Goal: Task Accomplishment & Management: Complete application form

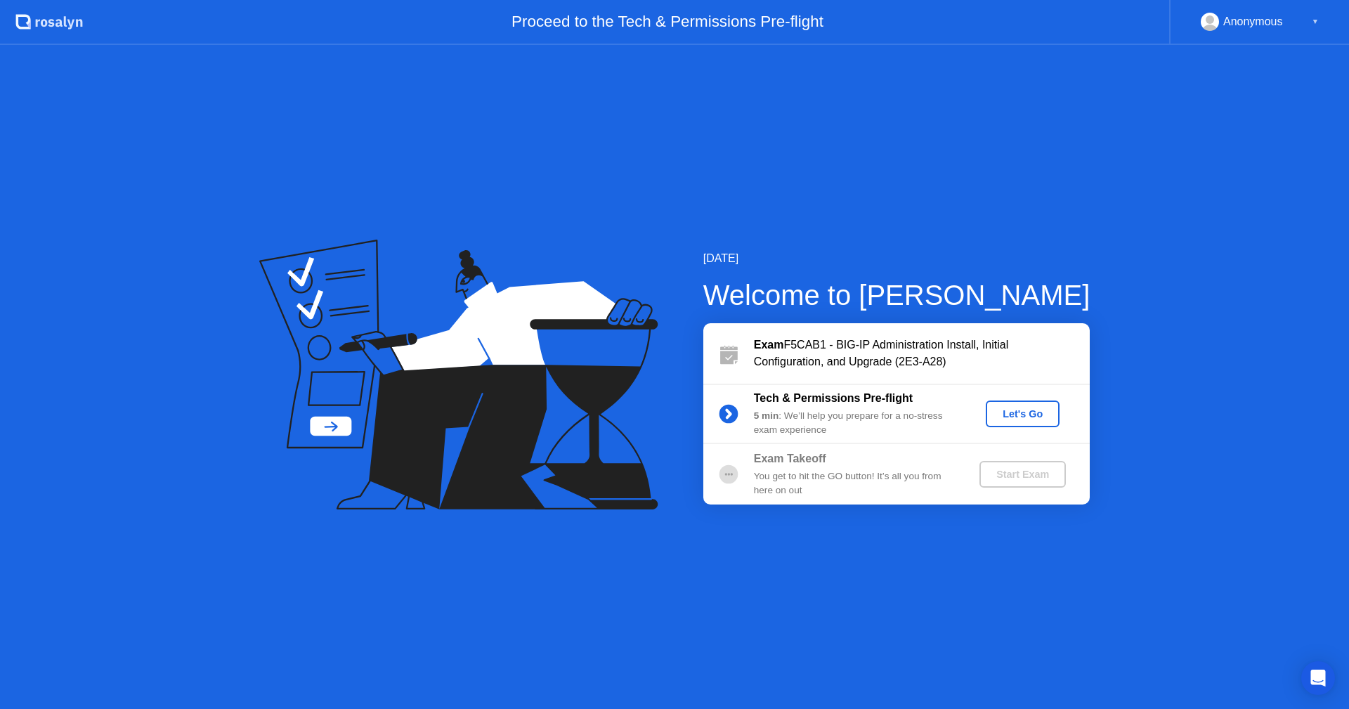
click at [1029, 415] on div "Let's Go" at bounding box center [1022, 413] width 63 height 11
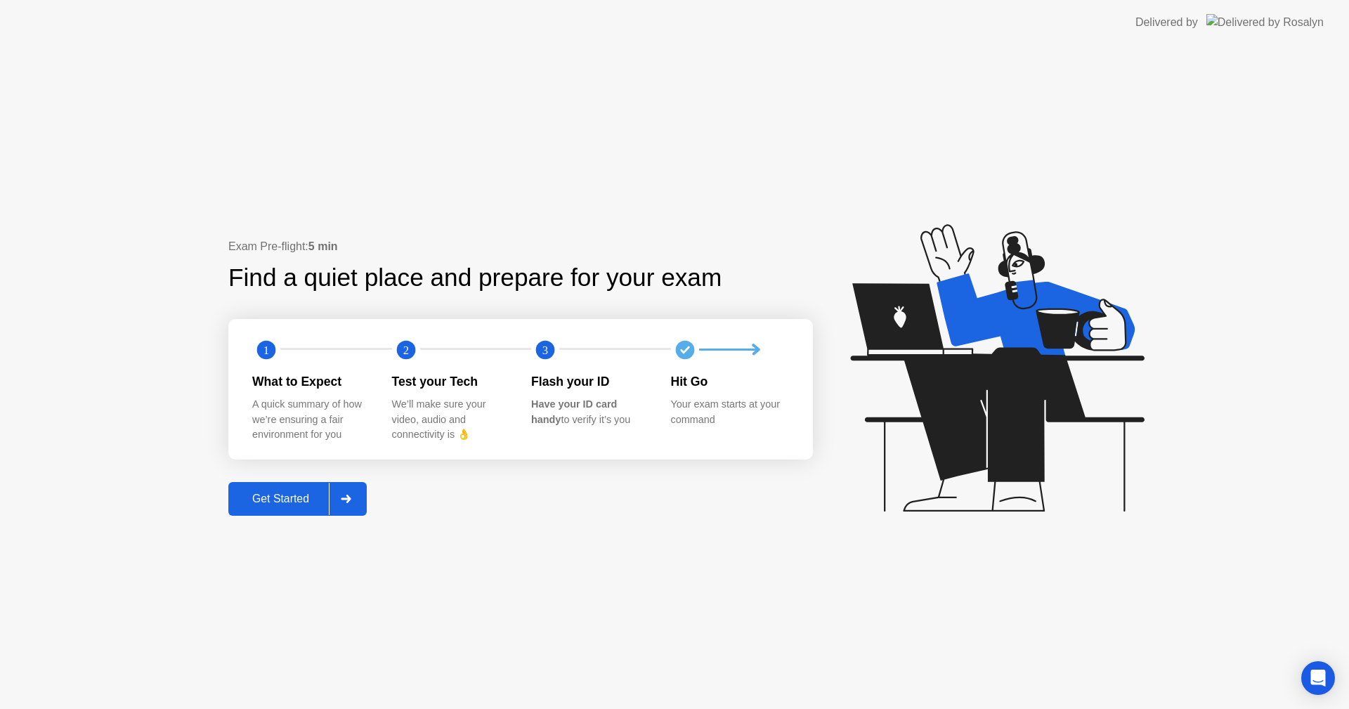
click at [274, 493] on div "Get Started" at bounding box center [281, 499] width 96 height 13
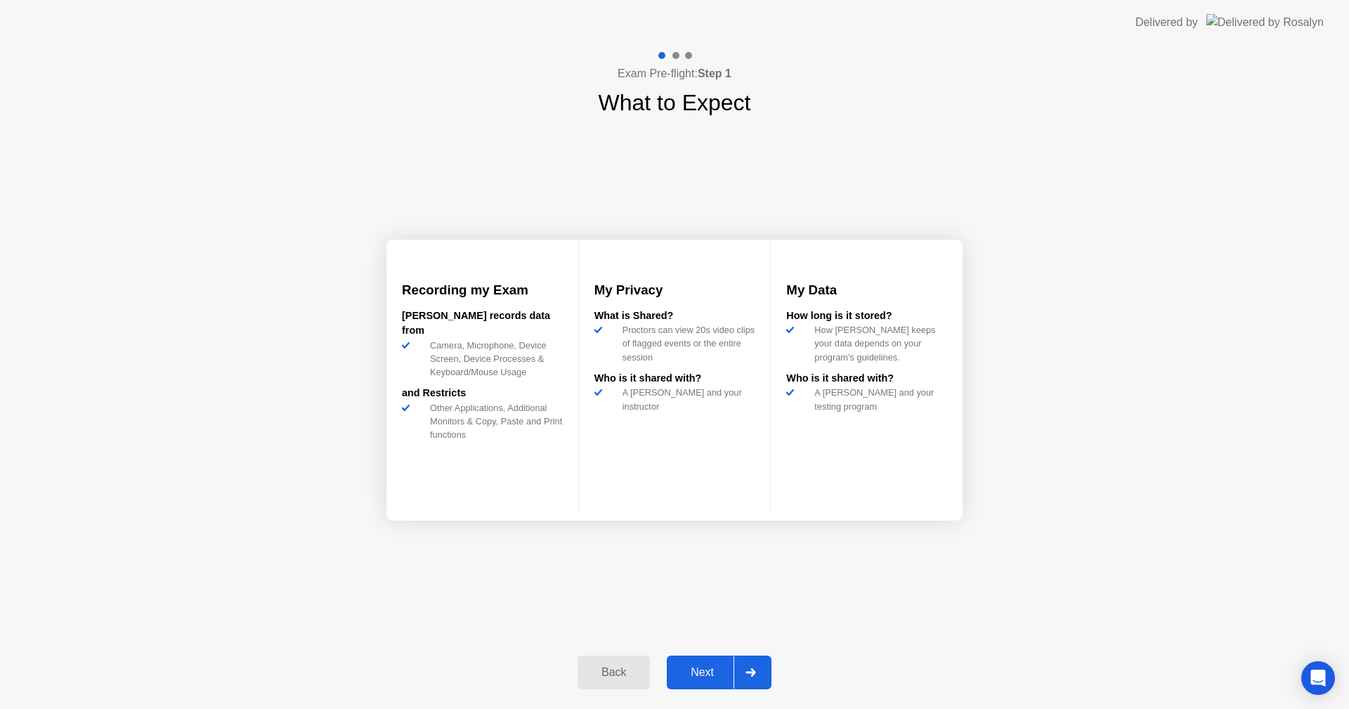
click at [701, 673] on div "Next" at bounding box center [702, 672] width 63 height 13
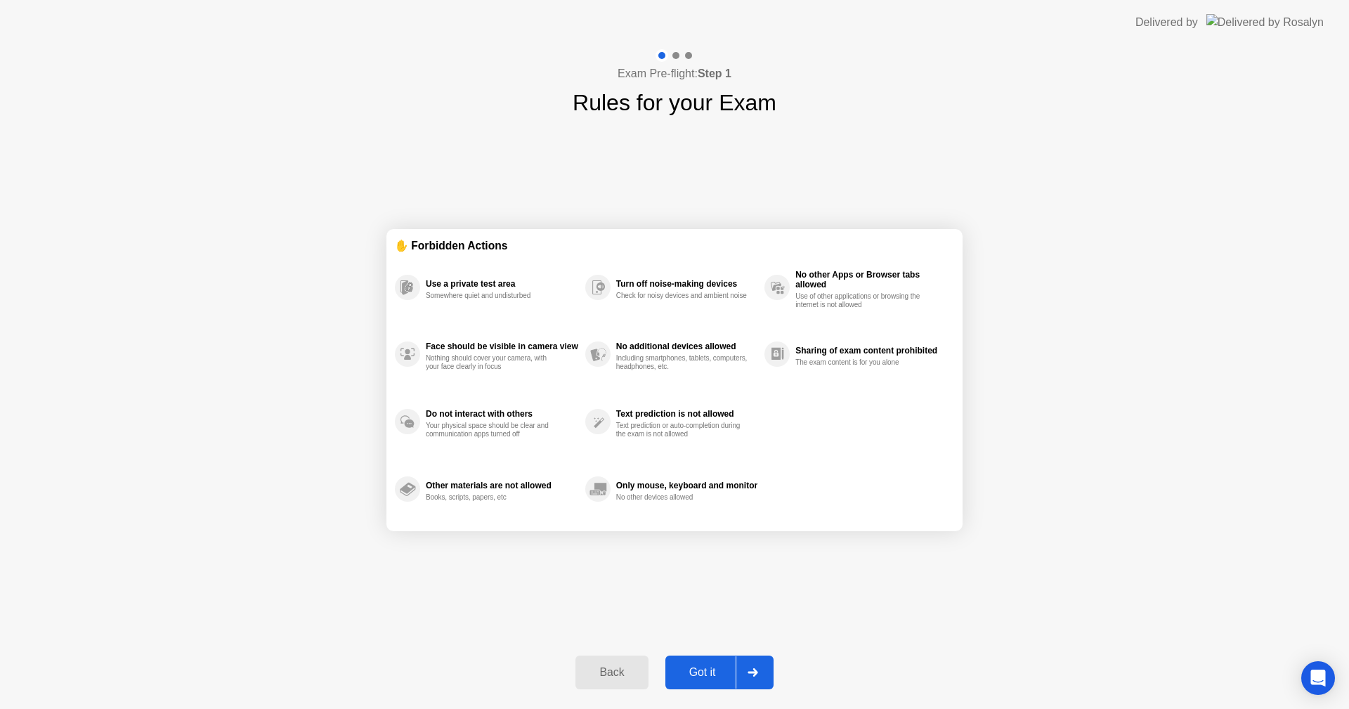
drag, startPoint x: 701, startPoint y: 673, endPoint x: 755, endPoint y: 588, distance: 100.4
click at [755, 588] on div "Exam Pre-flight: Step 1 Rules for your Exam ✋ Forbidden Actions Use a private t…" at bounding box center [674, 377] width 1349 height 664
click at [705, 675] on div "Got it" at bounding box center [703, 672] width 66 height 13
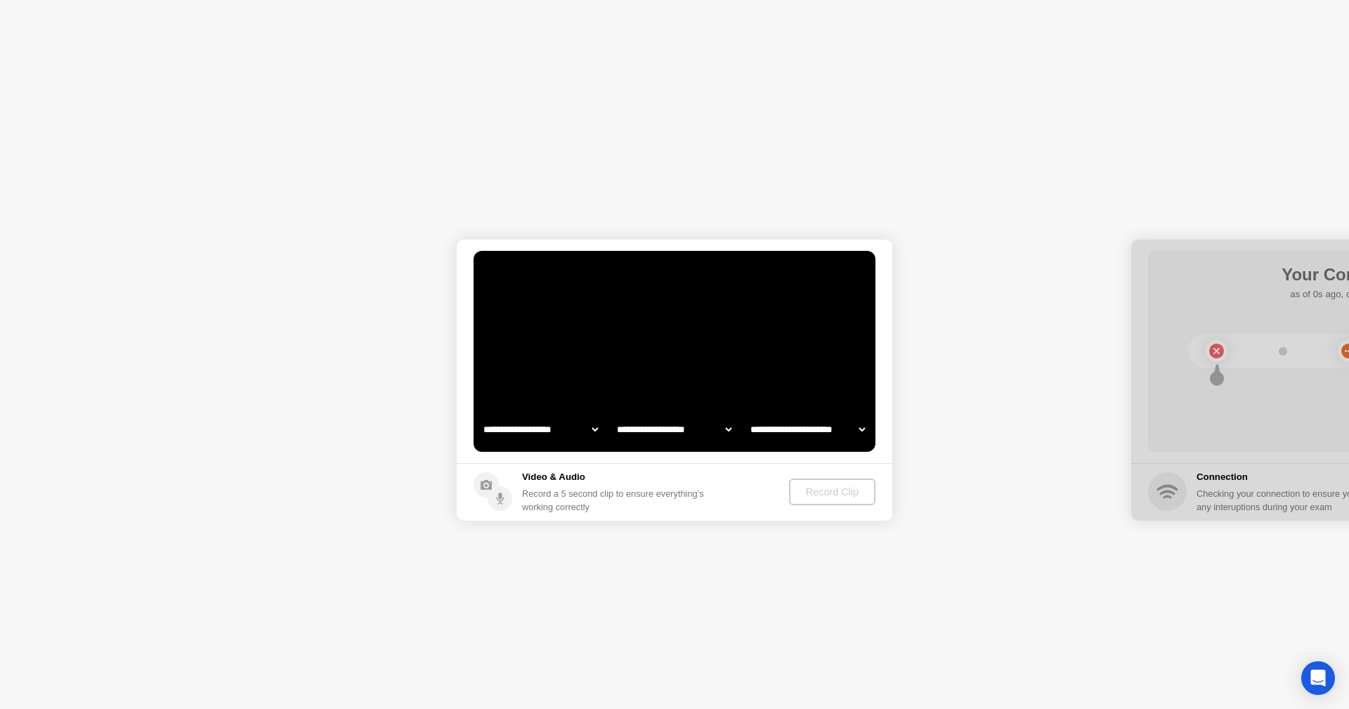
select select "**********"
select select "*******"
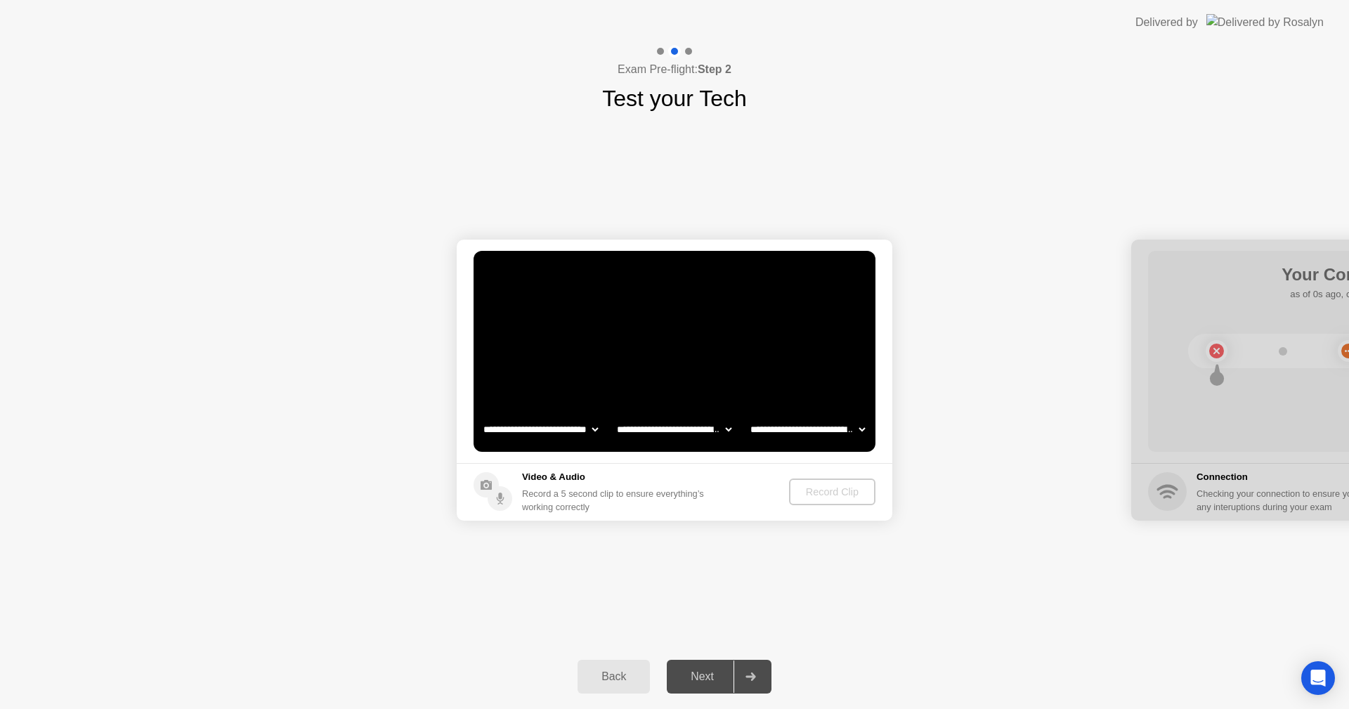
click at [561, 359] on video at bounding box center [675, 351] width 402 height 201
click at [824, 492] on div "Record Clip" at bounding box center [832, 491] width 75 height 11
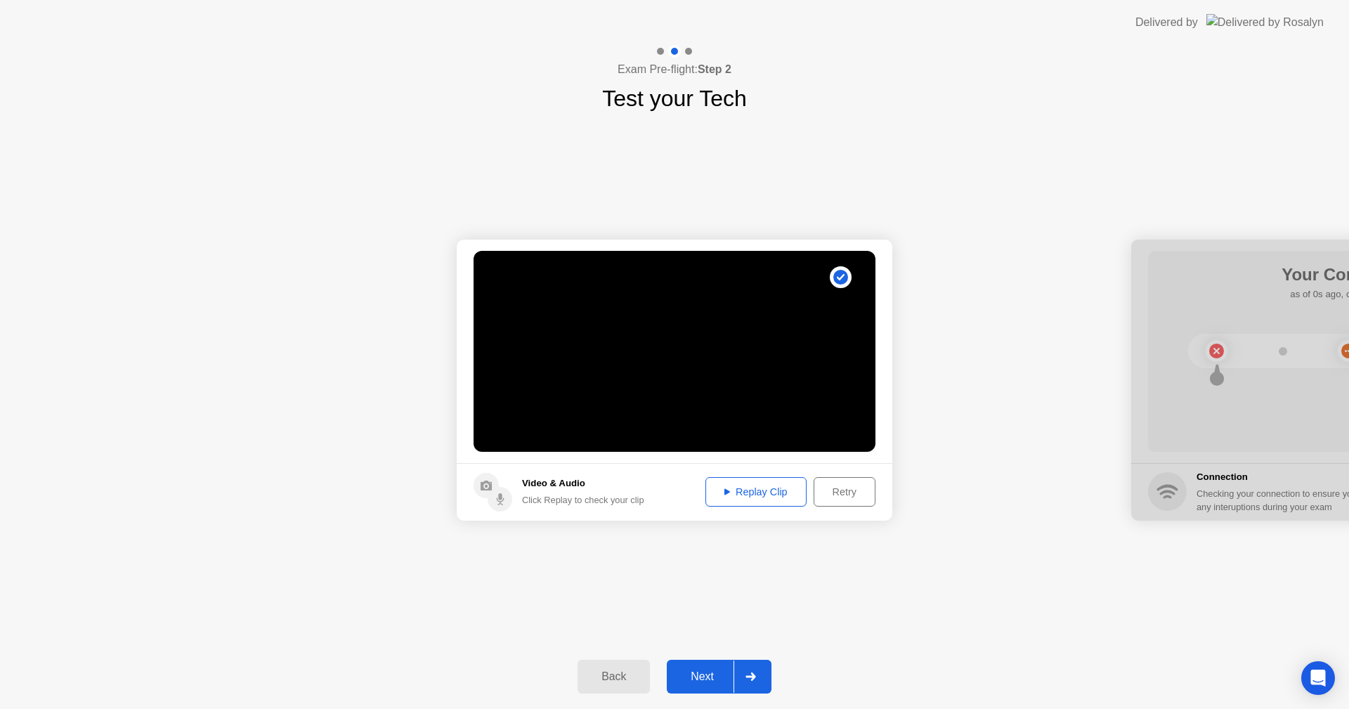
click at [702, 677] on div "Next" at bounding box center [702, 676] width 63 height 13
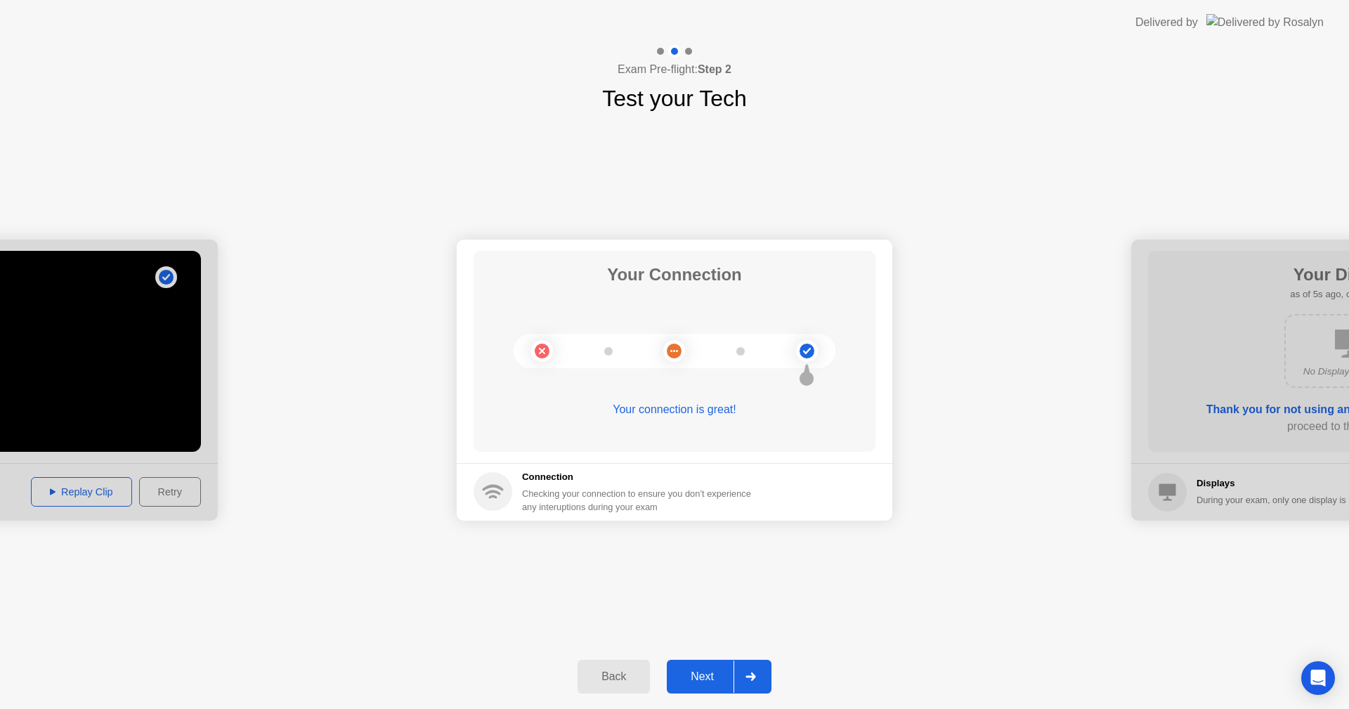
click at [702, 677] on div "Next" at bounding box center [702, 676] width 63 height 13
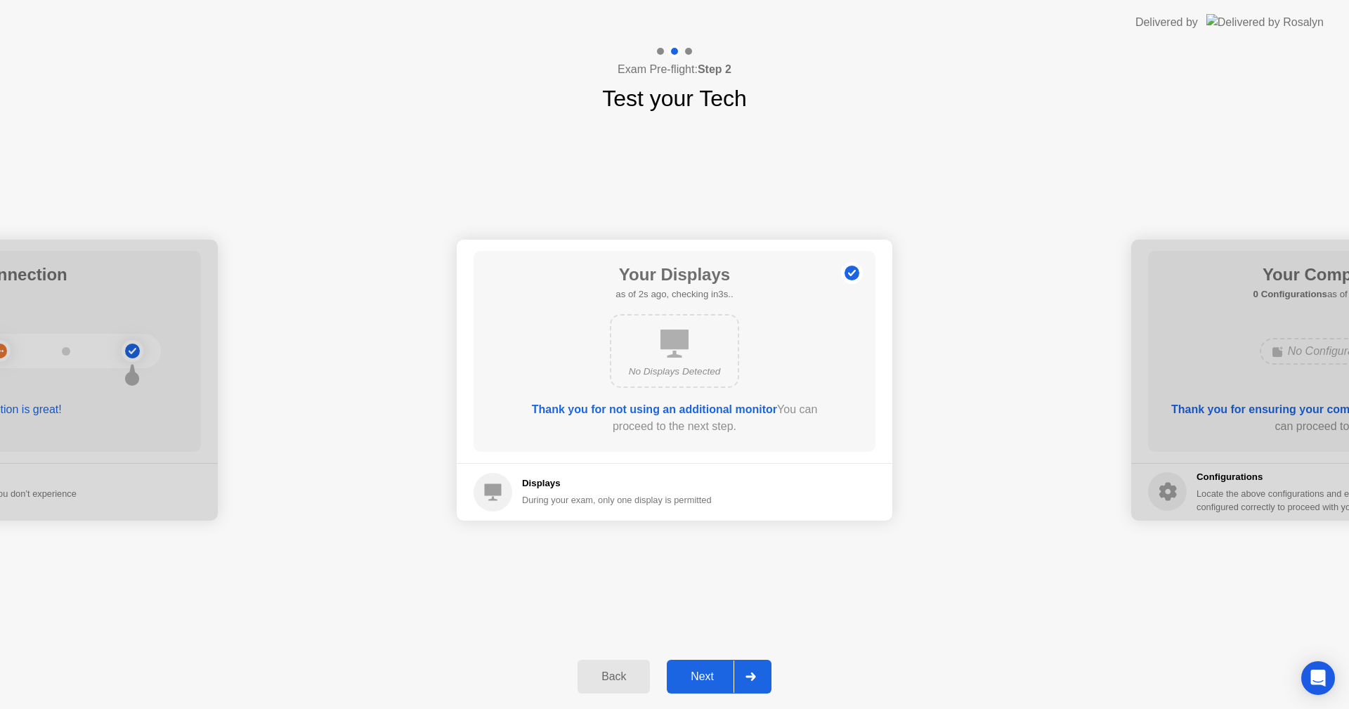
click at [702, 677] on div "Next" at bounding box center [702, 676] width 63 height 13
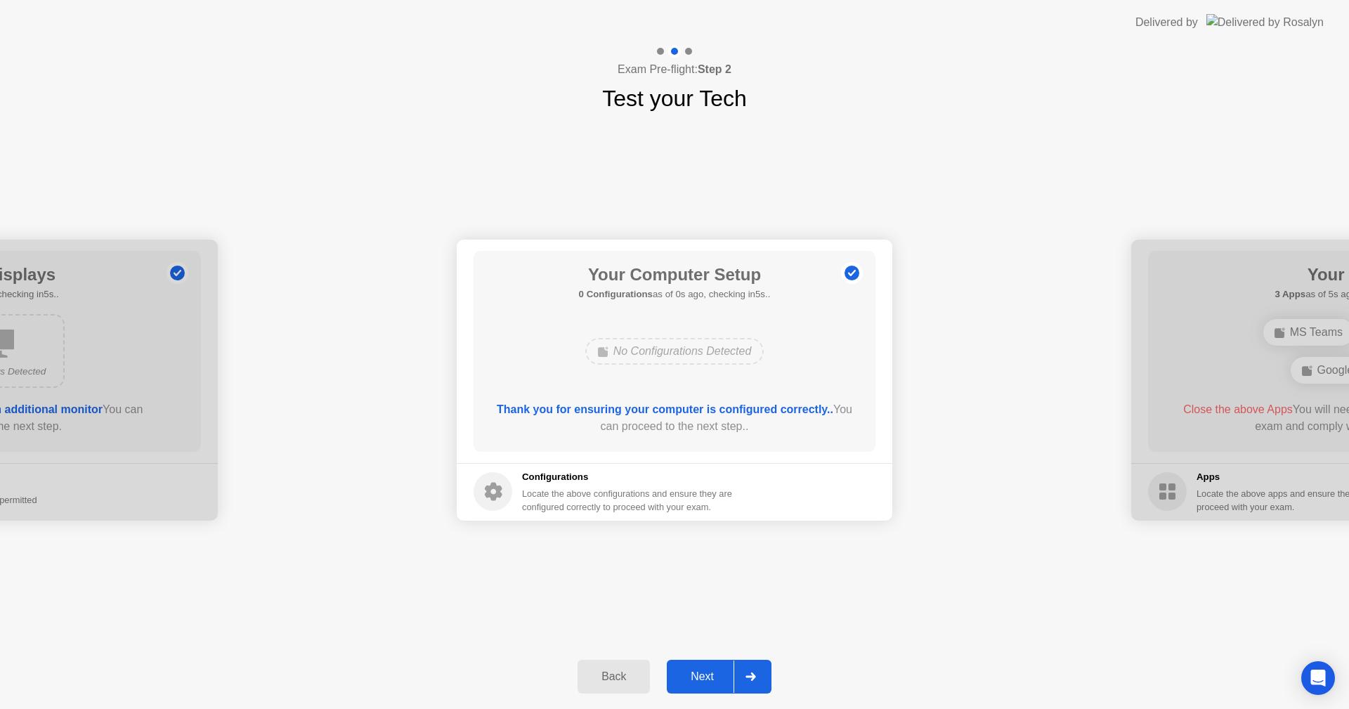
click at [702, 677] on div "Next" at bounding box center [702, 676] width 63 height 13
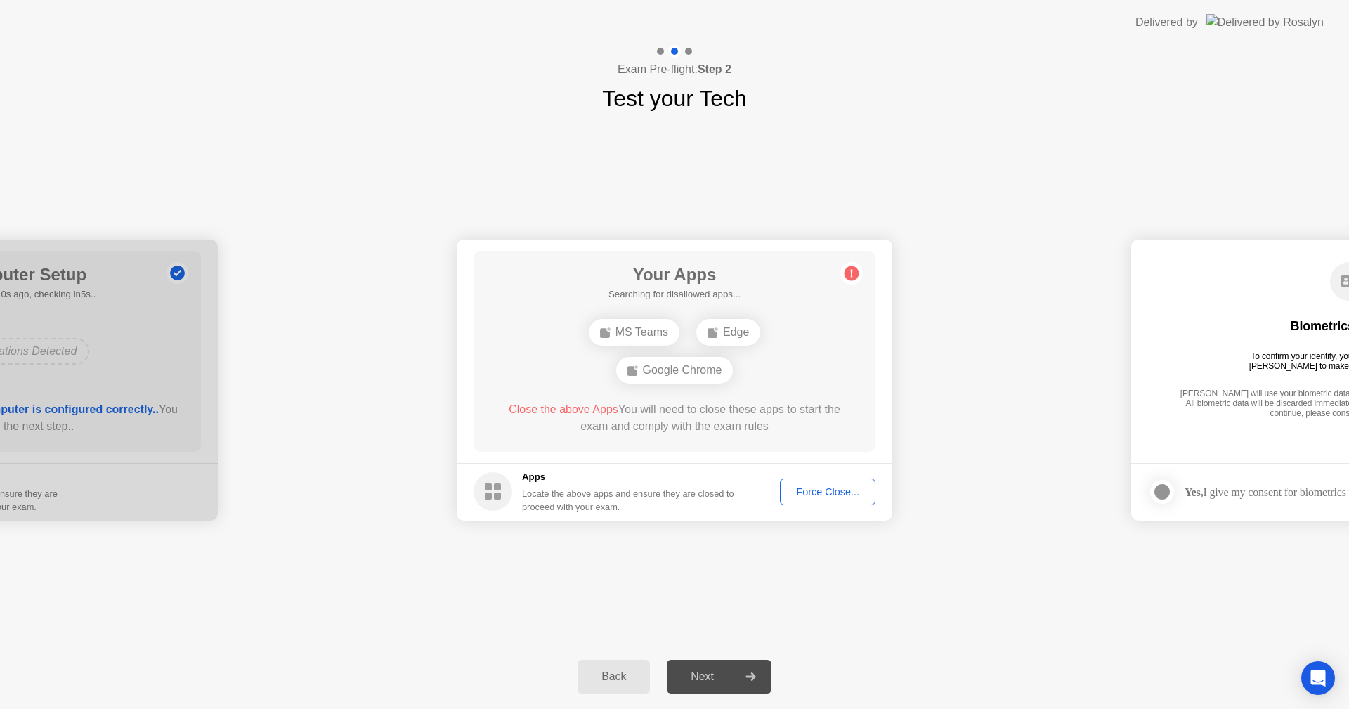
click at [809, 493] on div "Force Close..." at bounding box center [828, 491] width 86 height 11
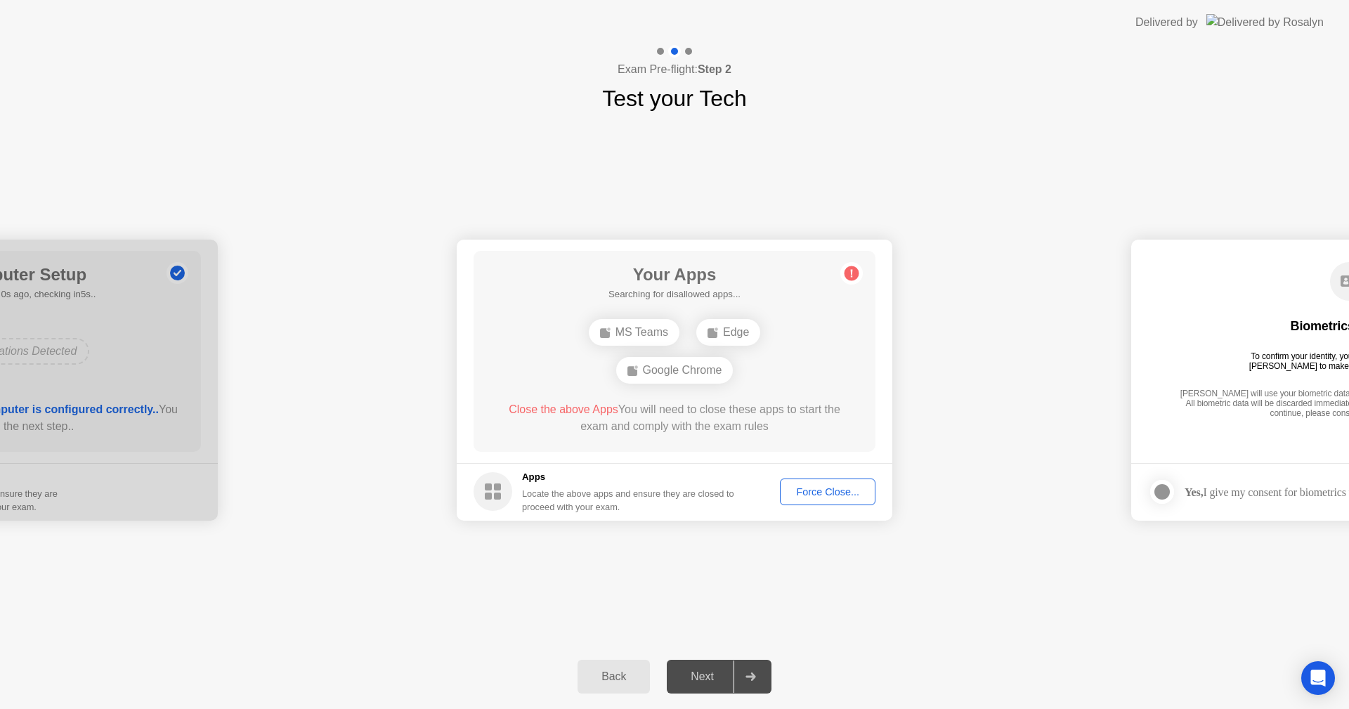
click at [820, 489] on div "Force Close..." at bounding box center [828, 491] width 86 height 11
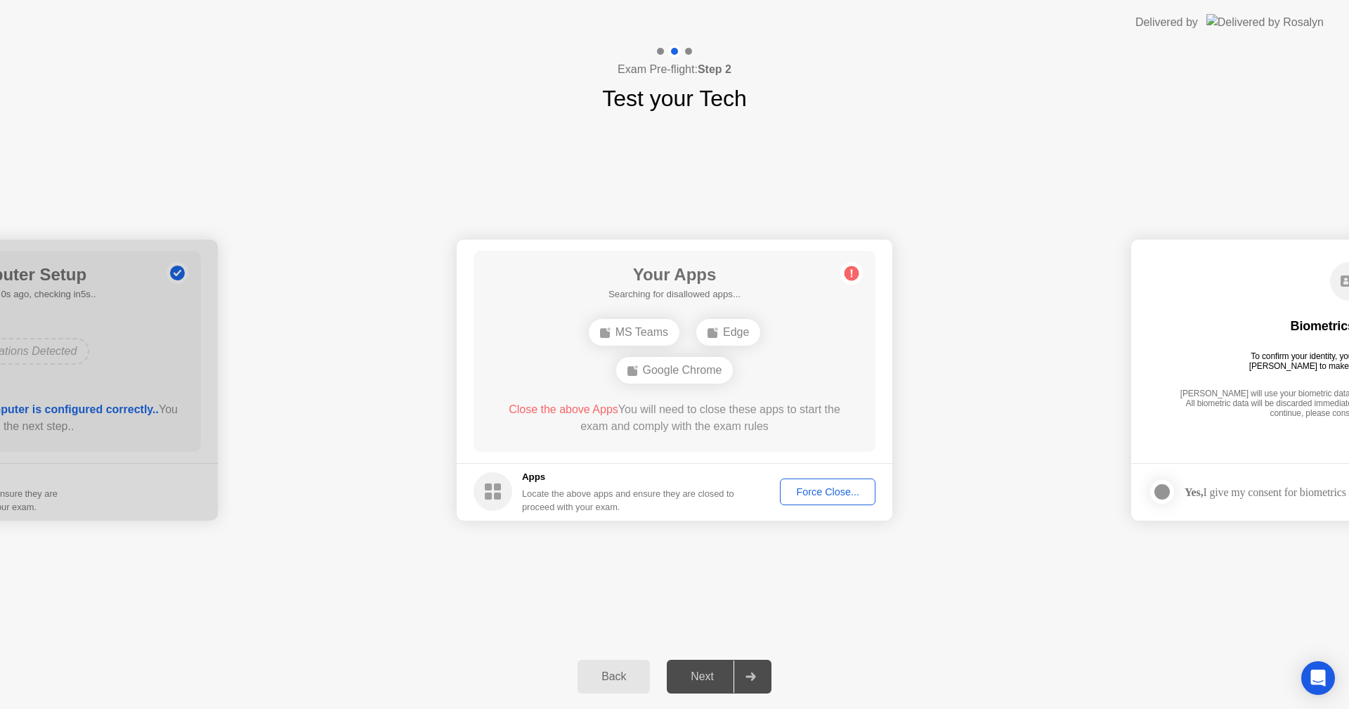
click at [704, 675] on div "Next" at bounding box center [702, 676] width 63 height 13
click at [618, 676] on div "Back" at bounding box center [614, 676] width 64 height 13
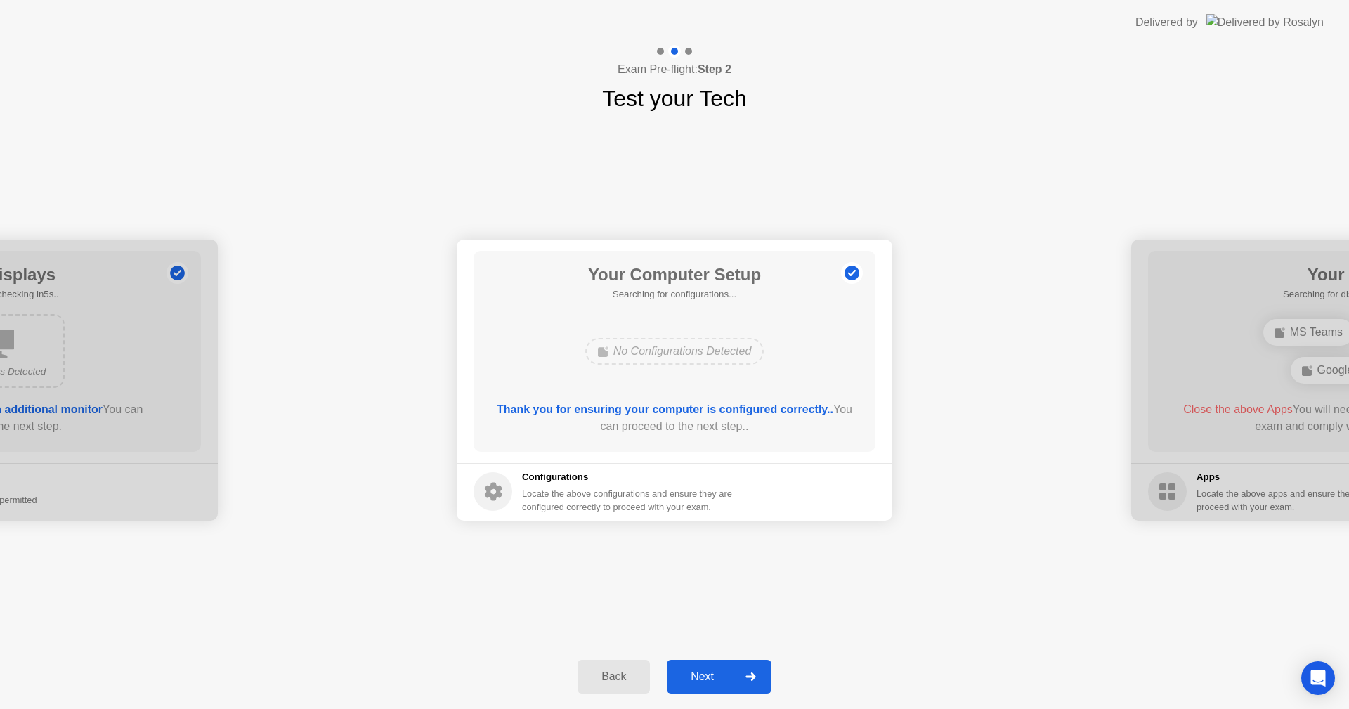
click at [705, 678] on div "Next" at bounding box center [702, 676] width 63 height 13
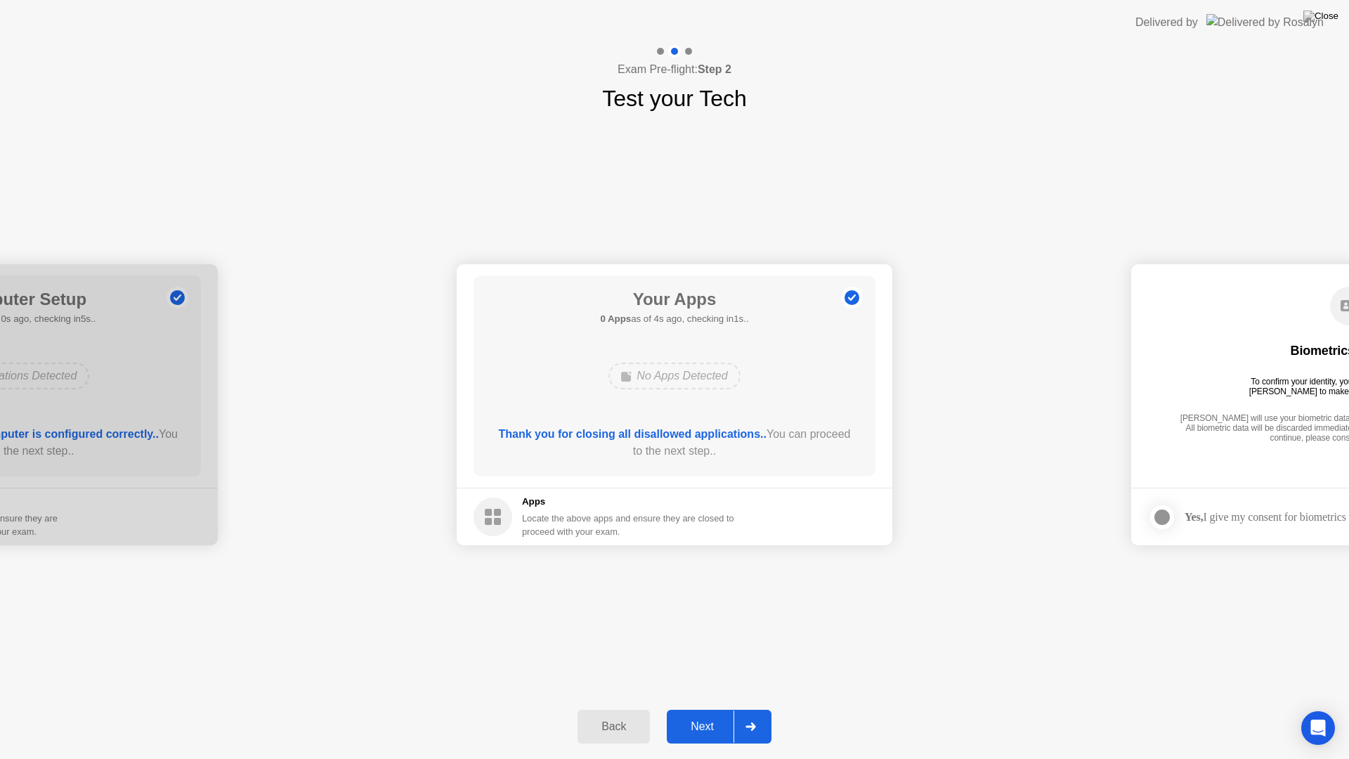
click at [710, 708] on div "Next" at bounding box center [702, 726] width 63 height 13
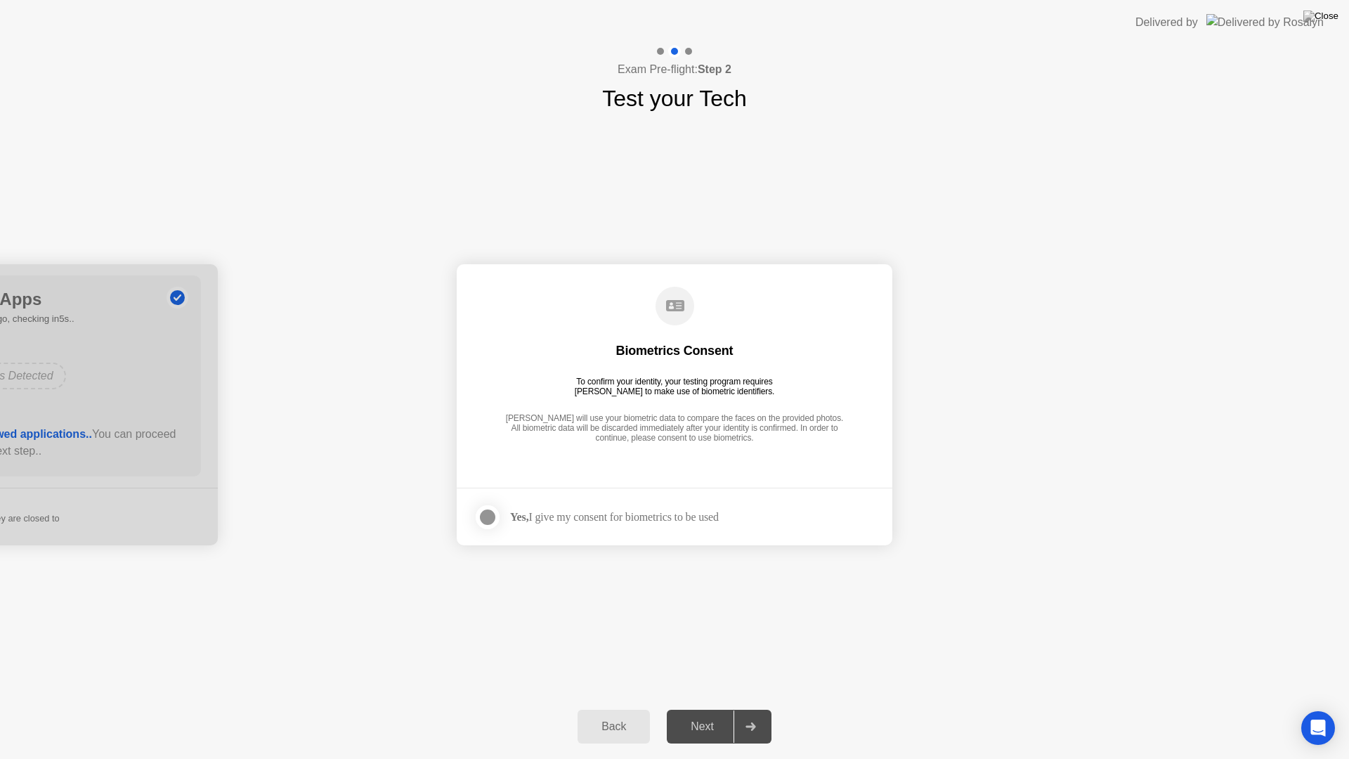
click at [690, 497] on footer "Yes, I give my consent for biometrics to be used" at bounding box center [675, 517] width 436 height 58
click at [491, 517] on div at bounding box center [487, 517] width 17 height 17
click at [697, 708] on div "Next" at bounding box center [702, 726] width 63 height 13
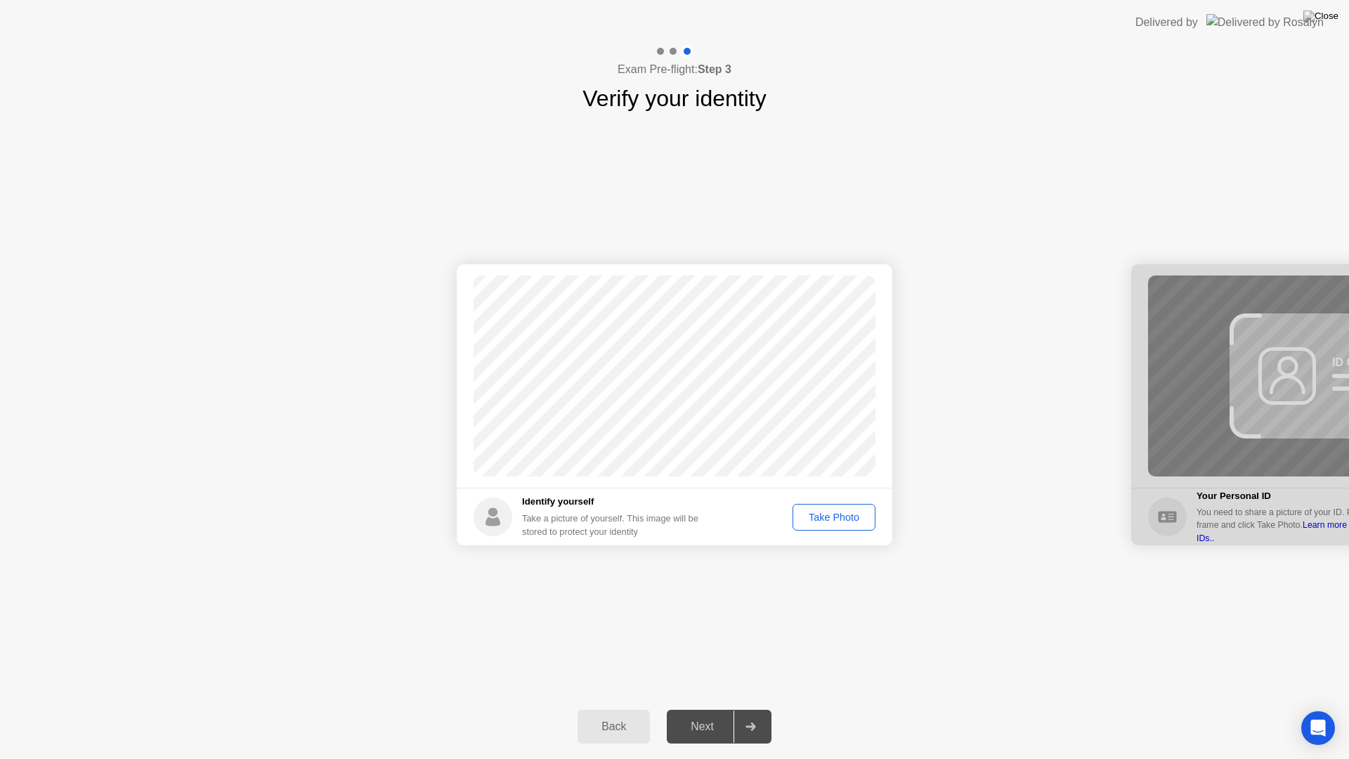
click at [816, 518] on div "Take Photo" at bounding box center [834, 517] width 73 height 11
click at [826, 519] on div "Retake" at bounding box center [843, 517] width 55 height 11
click at [826, 519] on div "Take Photo" at bounding box center [834, 517] width 73 height 11
click at [707, 708] on div "Next" at bounding box center [702, 726] width 63 height 13
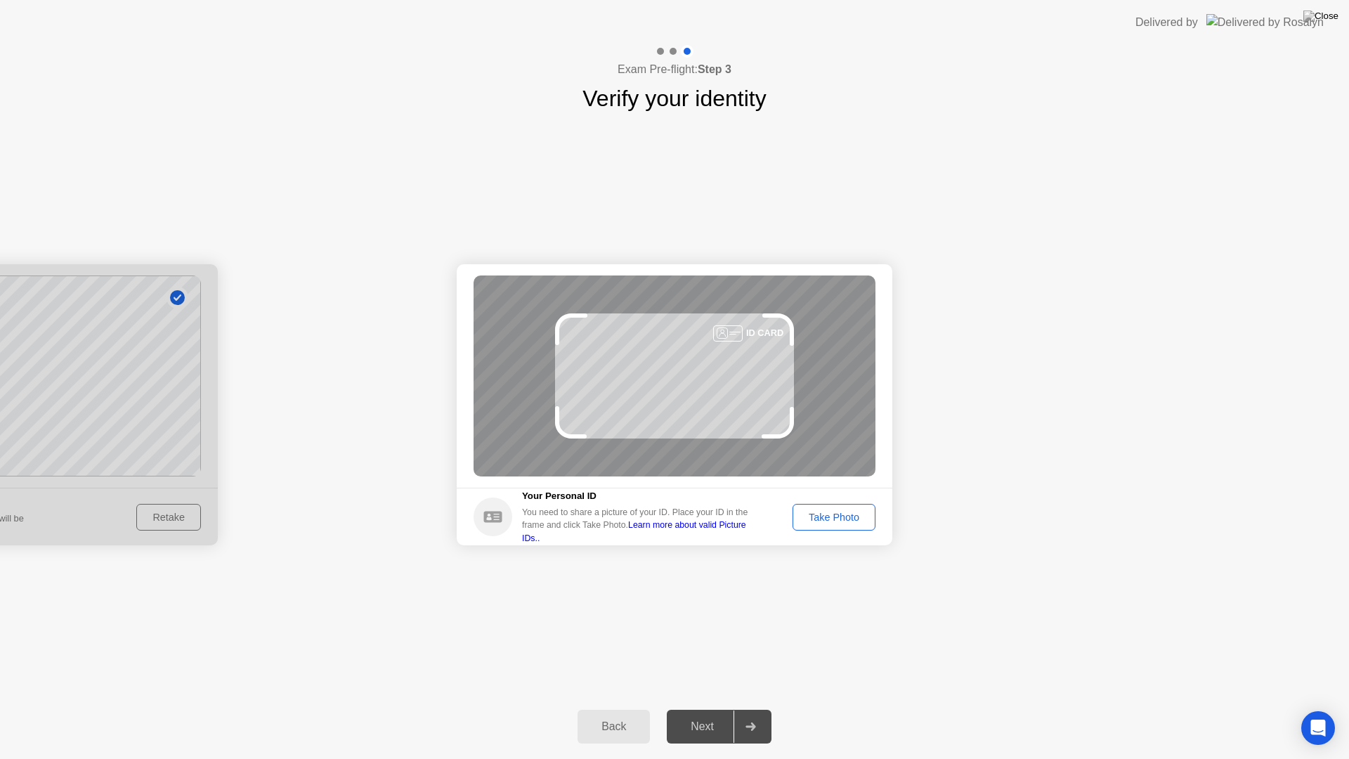
click at [840, 521] on div "Take Photo" at bounding box center [834, 517] width 73 height 11
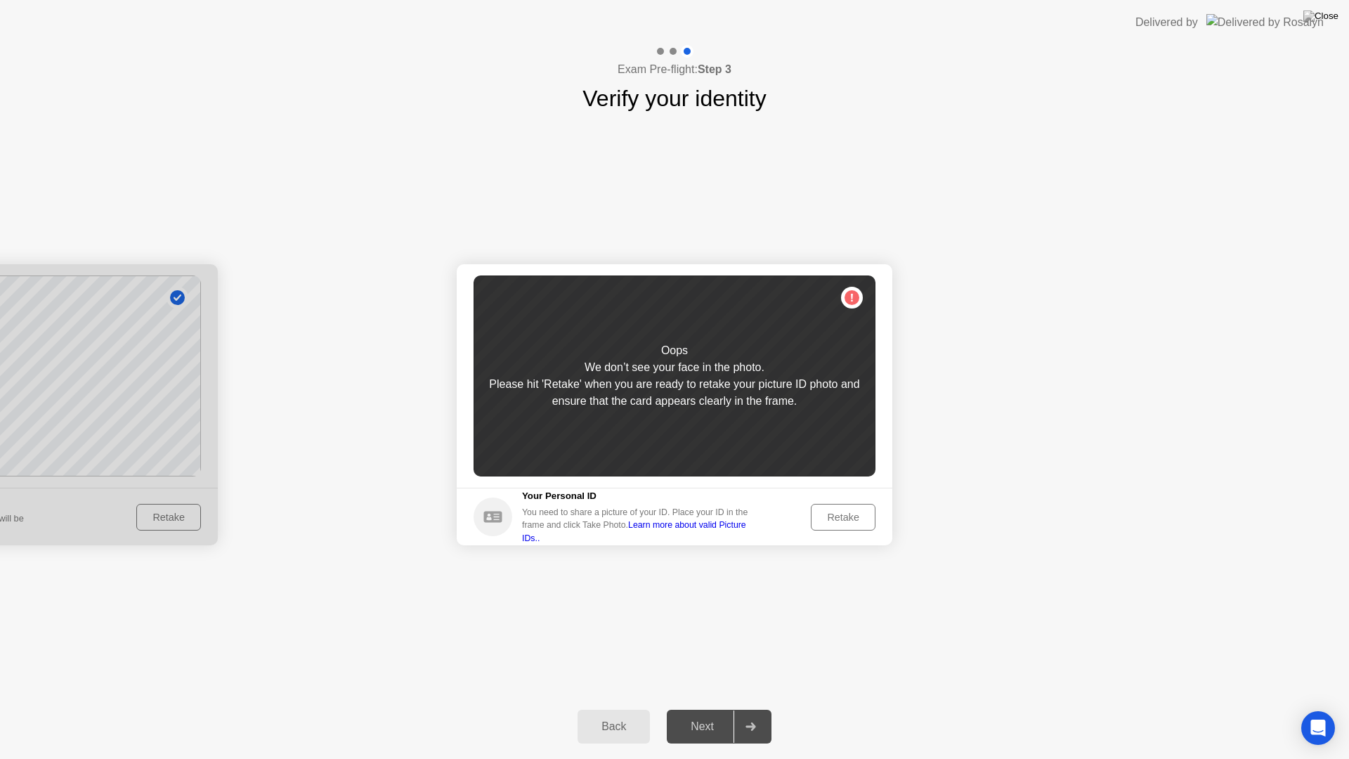
click at [847, 515] on div "Retake" at bounding box center [843, 517] width 55 height 11
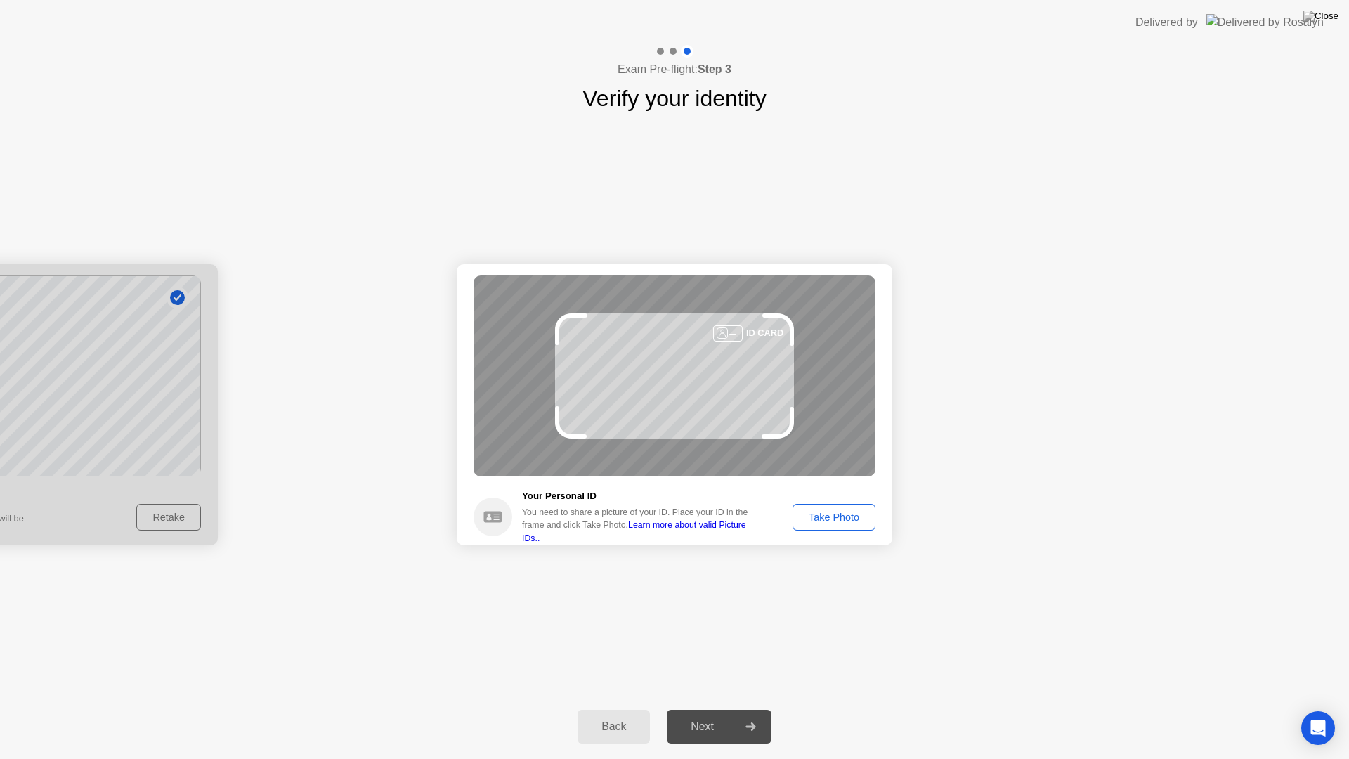
click at [839, 514] on div "Take Photo" at bounding box center [834, 517] width 73 height 11
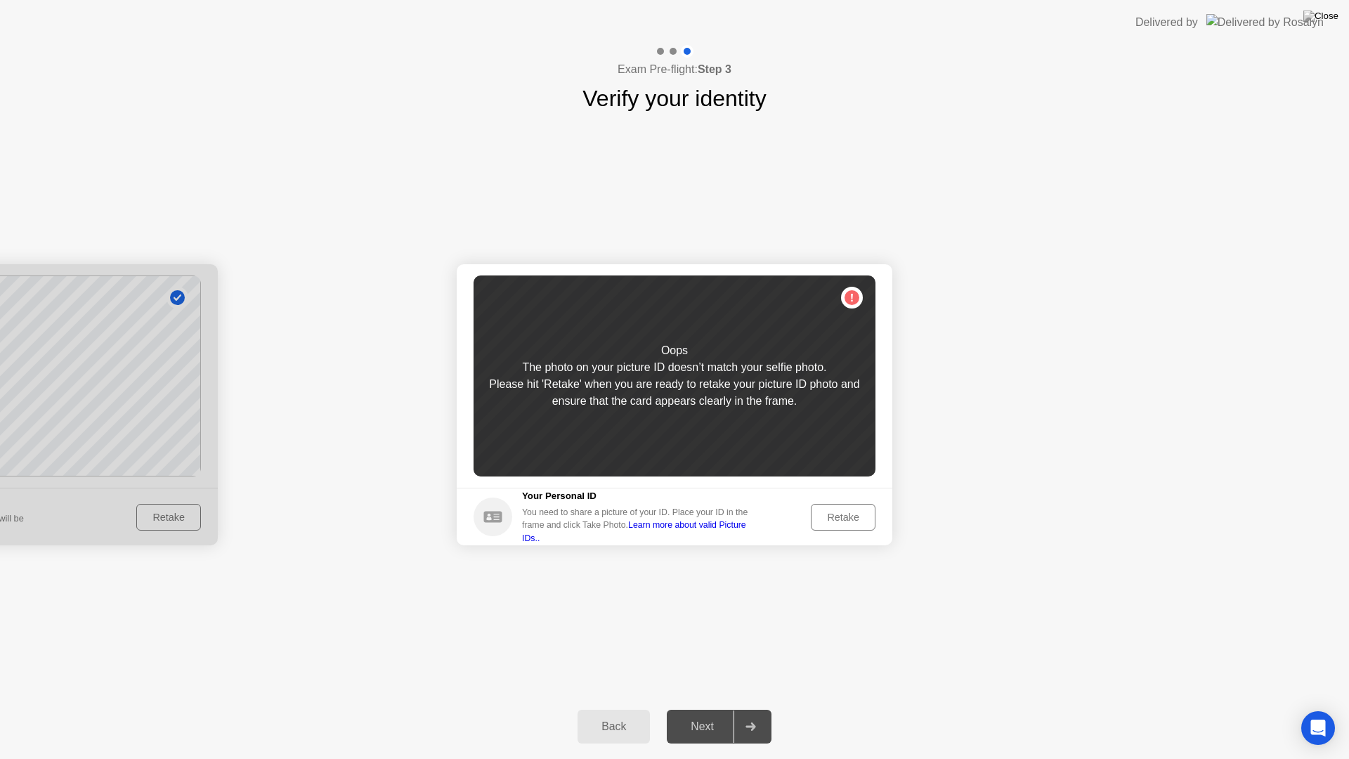
click at [835, 514] on div "Retake" at bounding box center [843, 517] width 55 height 11
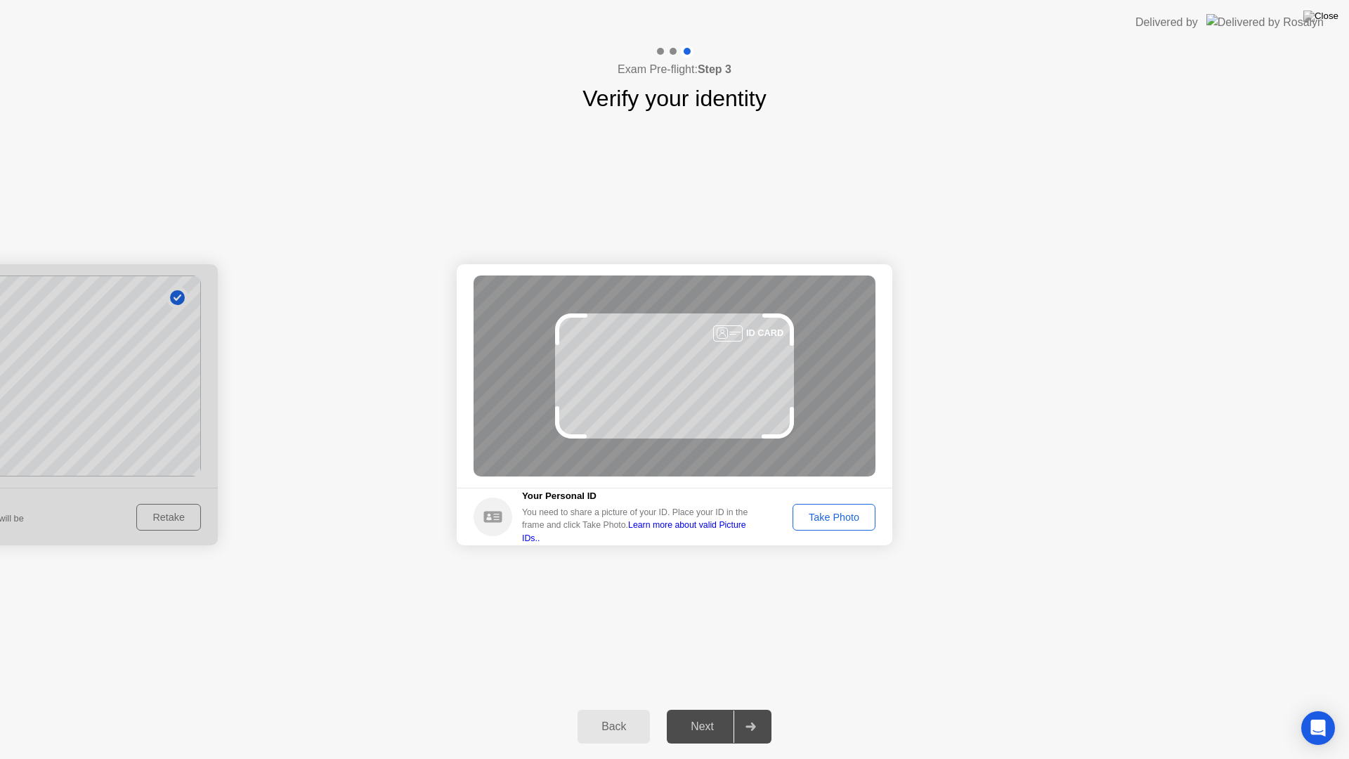
click at [835, 514] on div "Take Photo" at bounding box center [834, 517] width 73 height 11
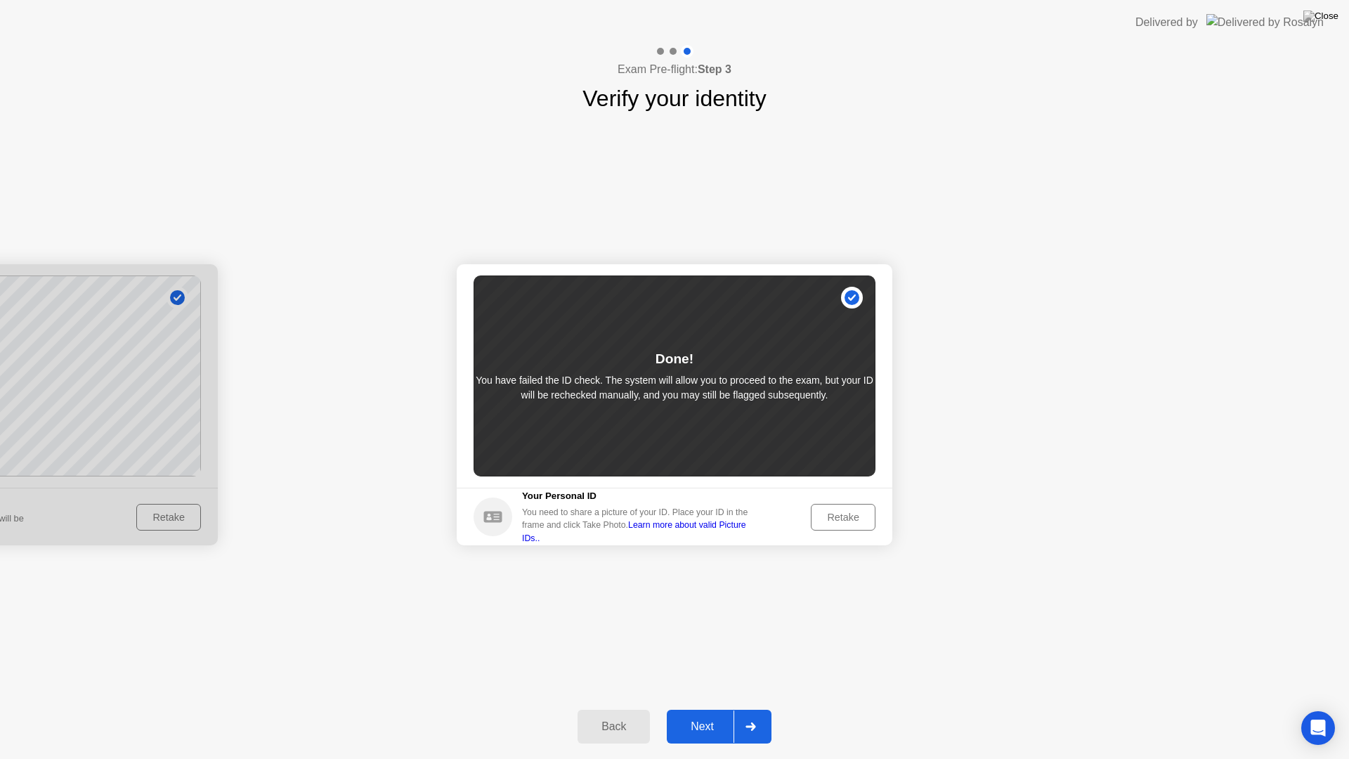
click at [708, 708] on div "Next" at bounding box center [702, 726] width 63 height 13
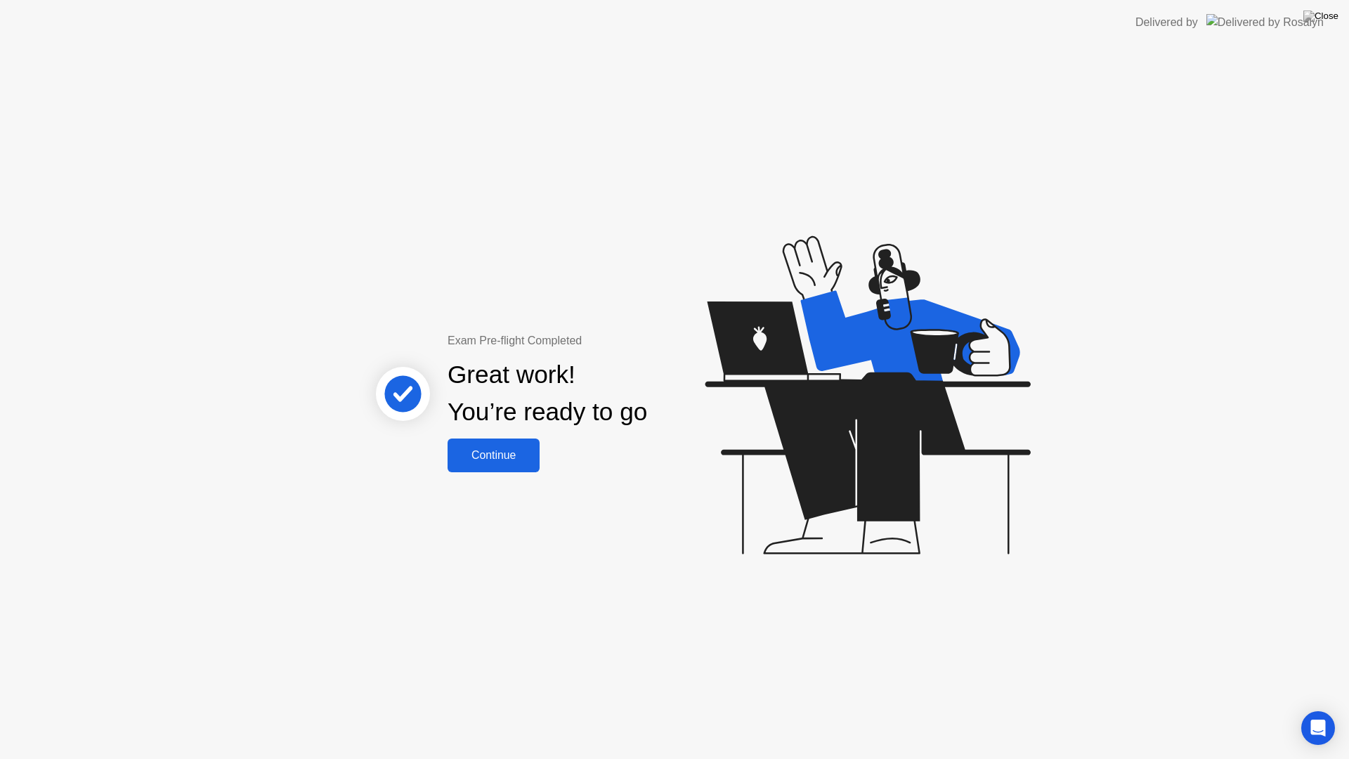
click at [493, 457] on div "Continue" at bounding box center [494, 455] width 84 height 13
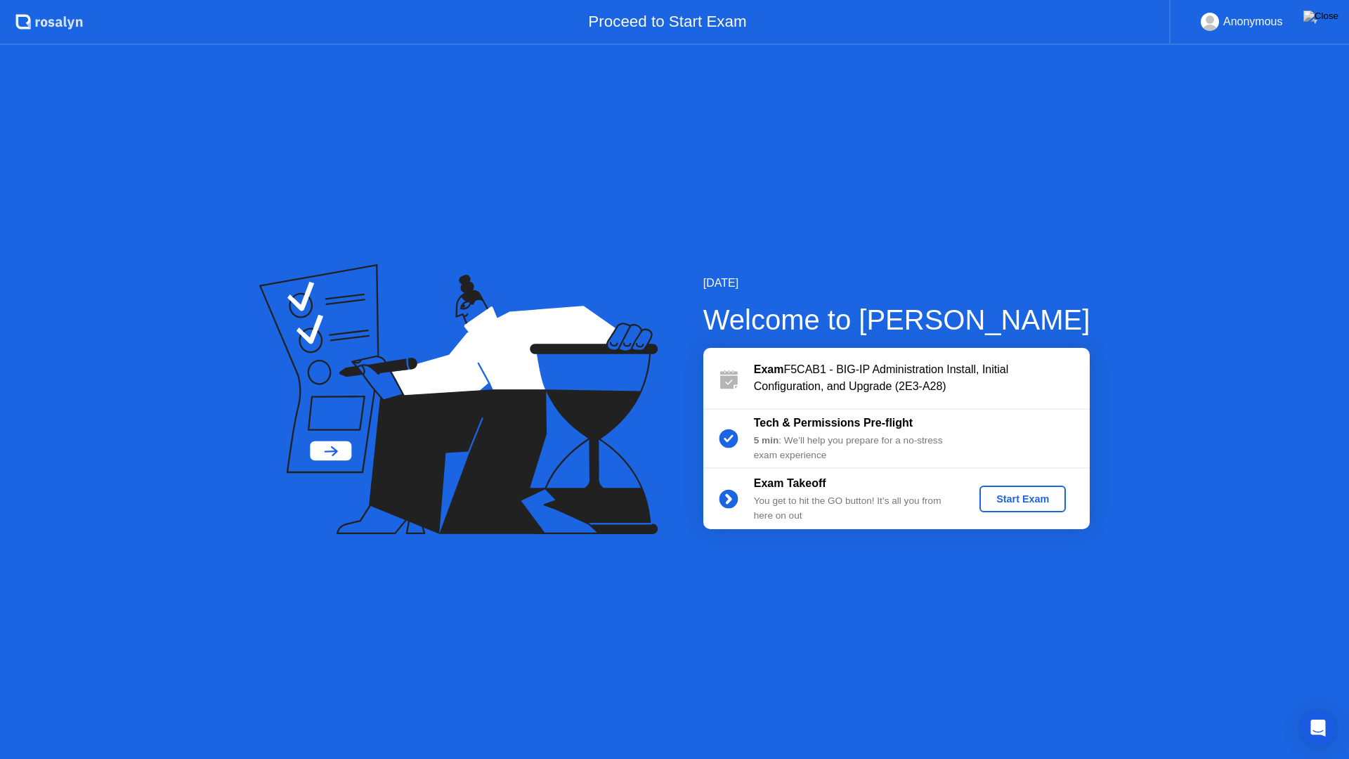
click at [1020, 497] on div "Start Exam" at bounding box center [1022, 498] width 75 height 11
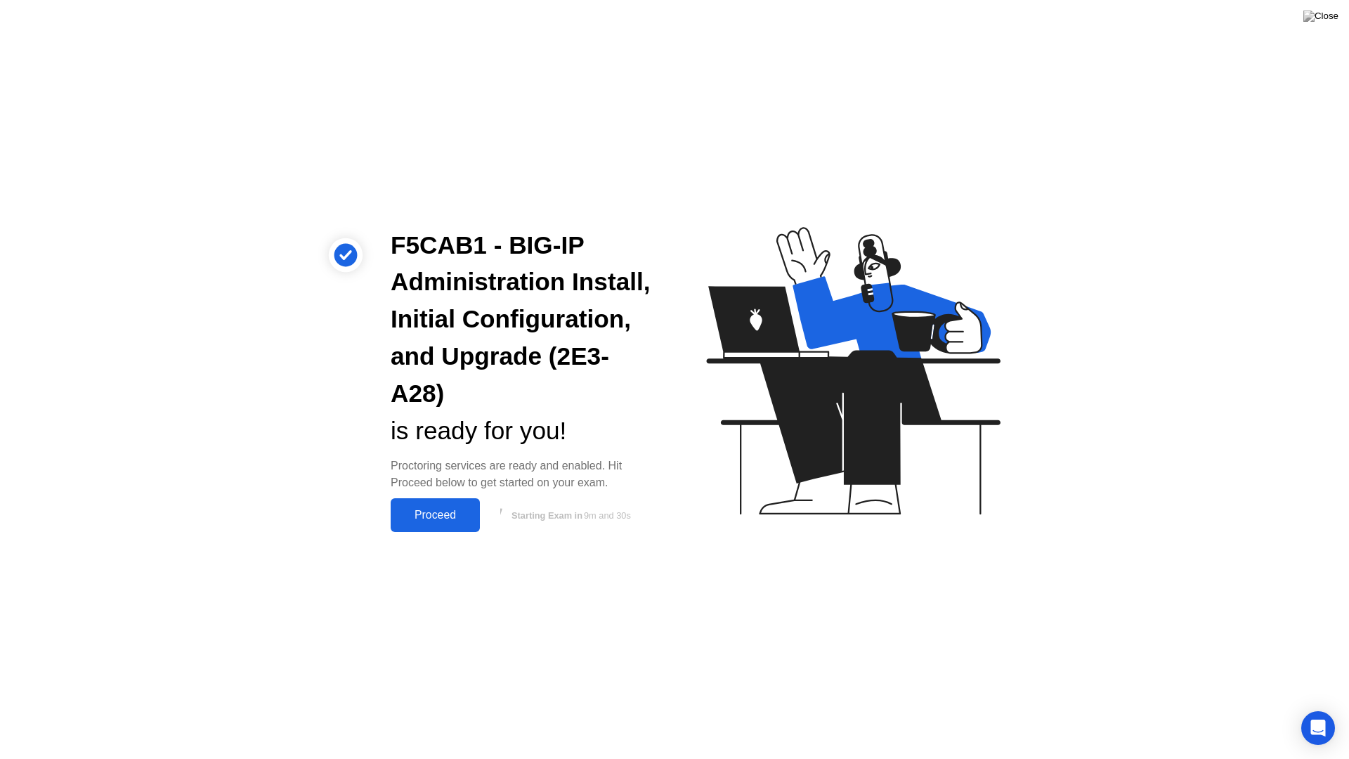
click at [450, 520] on div "Proceed" at bounding box center [435, 515] width 81 height 13
